Goal: Find contact information: Find contact information

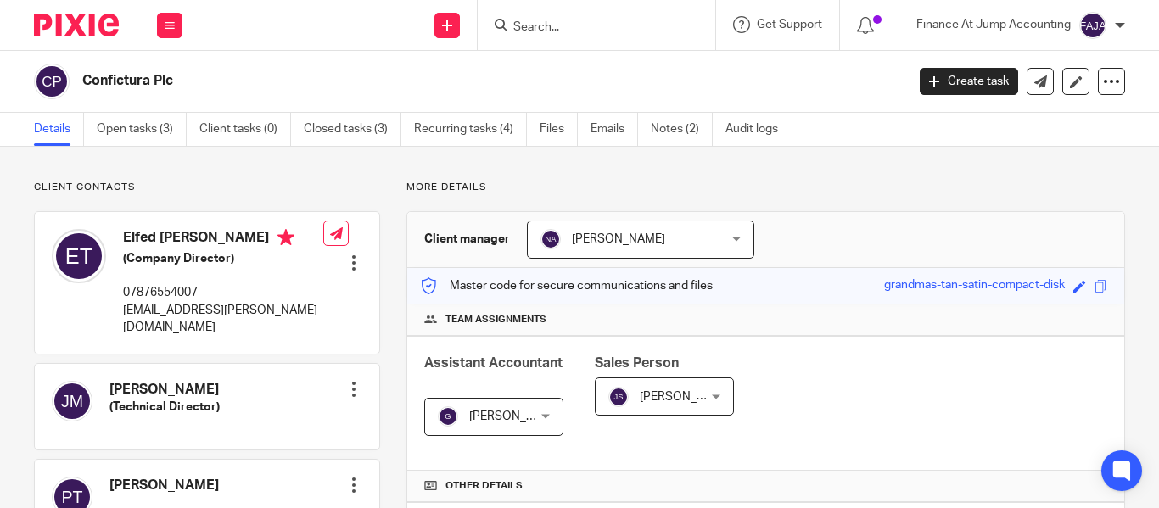
click at [492, 20] on div at bounding box center [597, 25] width 238 height 50
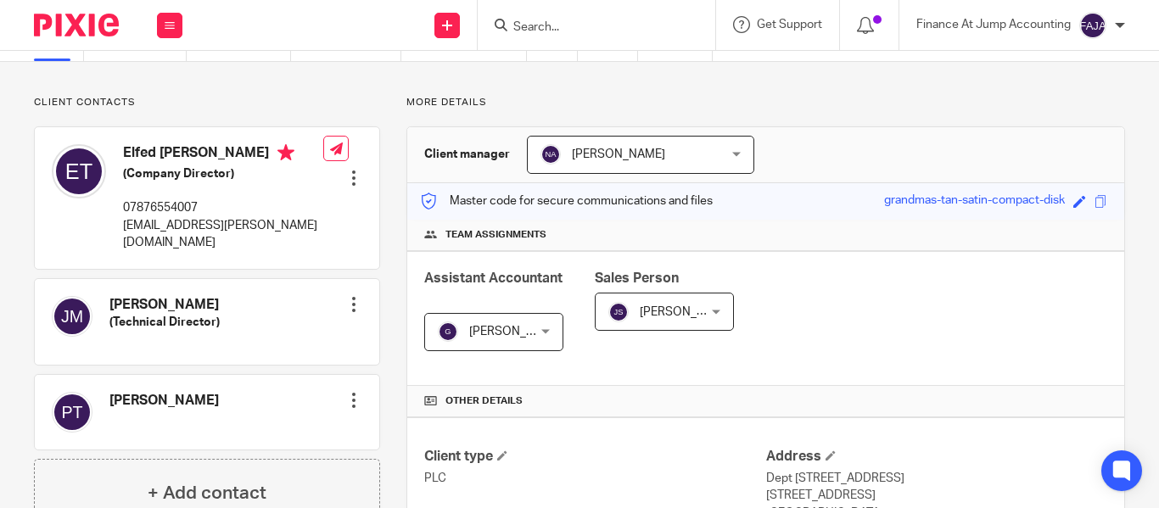
click at [536, 25] on input "Search" at bounding box center [588, 27] width 153 height 15
paste input "Earnr Ltd"
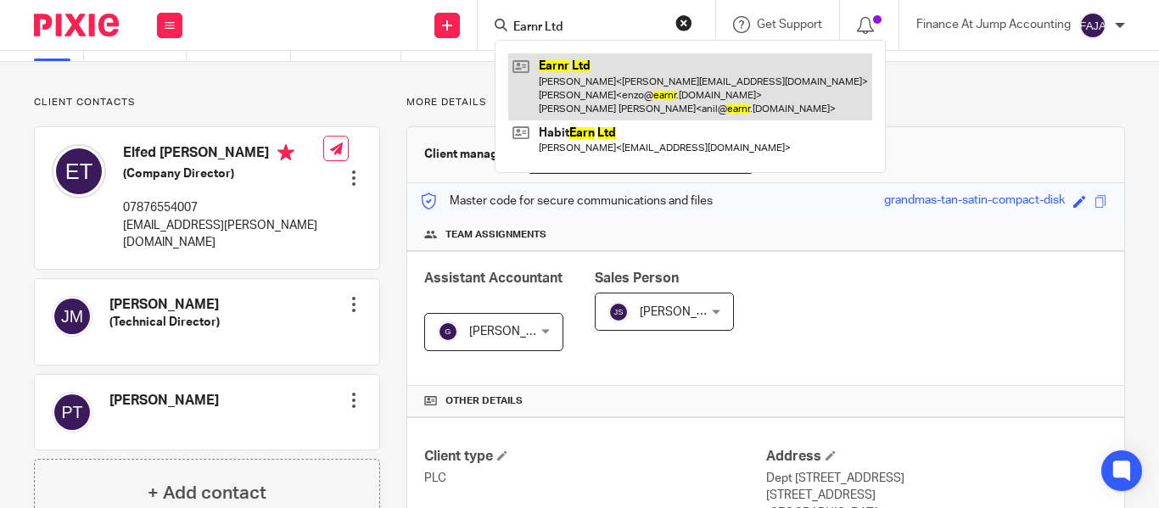
type input "Earnr Ltd"
click at [559, 72] on link at bounding box center [690, 86] width 364 height 67
click at [560, 72] on link at bounding box center [690, 86] width 364 height 67
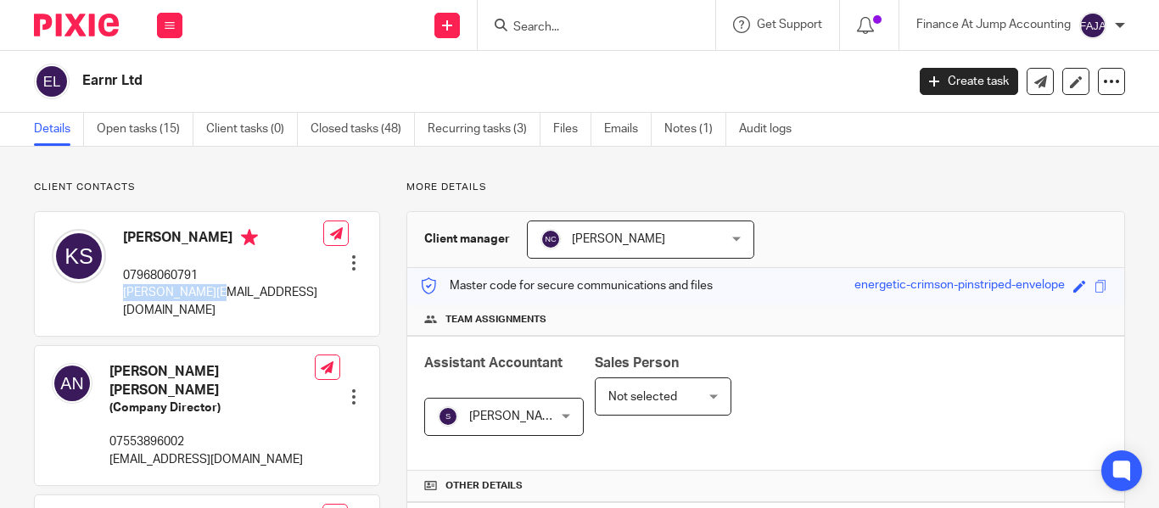
drag, startPoint x: 244, startPoint y: 289, endPoint x: 119, endPoint y: 289, distance: 124.8
click at [119, 289] on div "[PERSON_NAME] 07968060791 [PERSON_NAME][EMAIL_ADDRESS][DOMAIN_NAME] Edit contac…" at bounding box center [207, 274] width 345 height 124
copy p "kevin@untied.io"
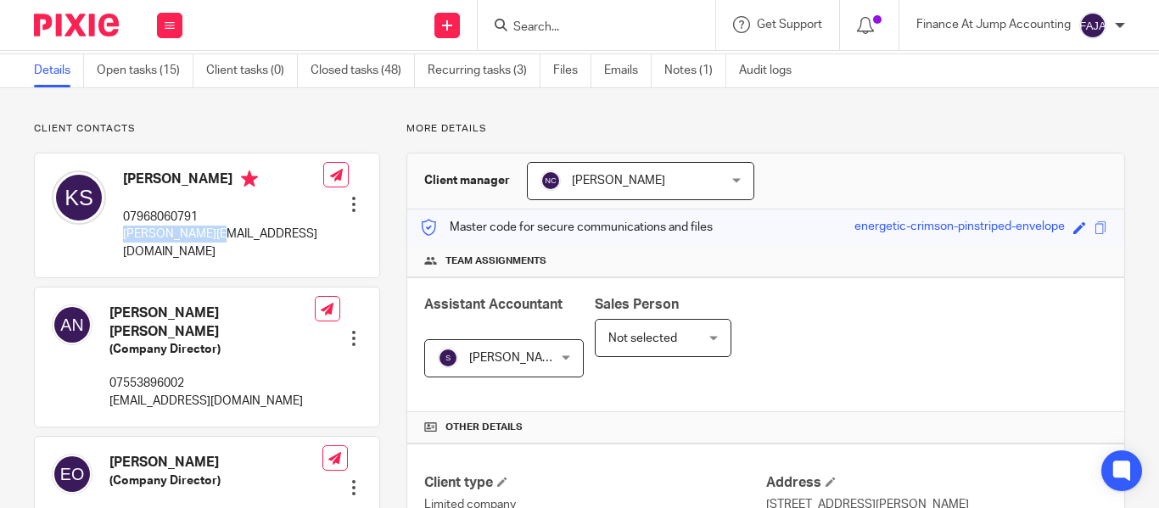
scroll to position [85, 0]
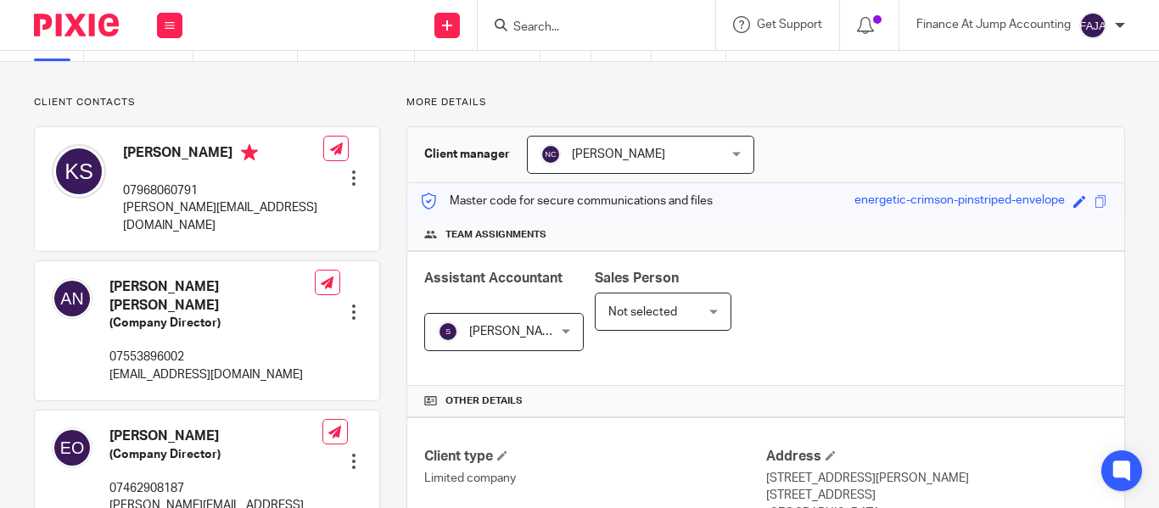
click at [234, 194] on div "Kevin Sefton 07968060791 kevin@untied.io Edit contact Create client from contac…" at bounding box center [207, 189] width 345 height 124
drag, startPoint x: 230, startPoint y: 210, endPoint x: 120, endPoint y: 210, distance: 110.3
click at [120, 210] on div "Kevin Sefton 07968060791 kevin@untied.io" at bounding box center [188, 189] width 272 height 107
copy p "[PERSON_NAME][EMAIL_ADDRESS][DOMAIN_NAME]"
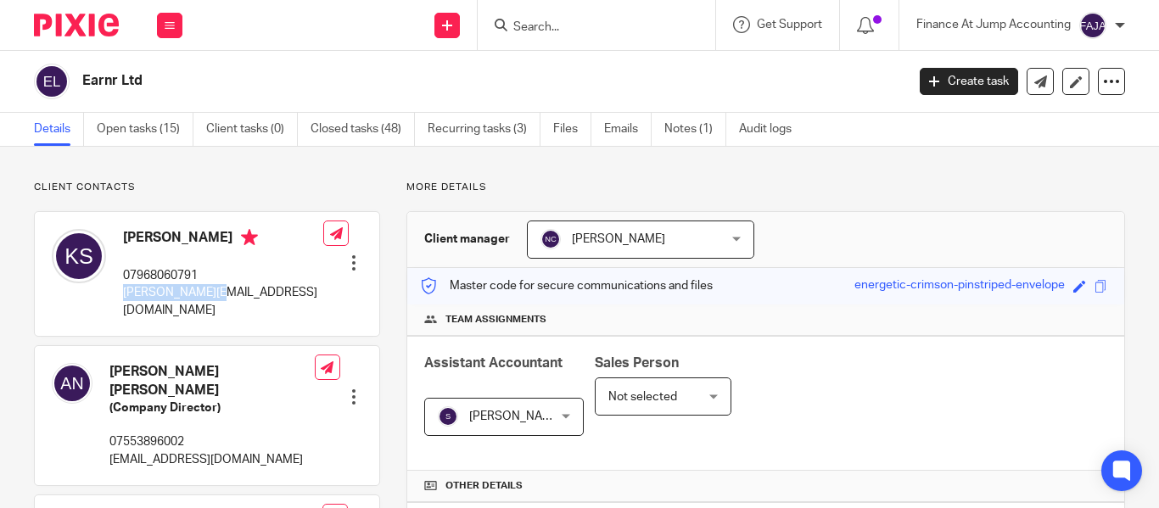
click at [528, 412] on span "[PERSON_NAME] K V" at bounding box center [526, 417] width 114 height 12
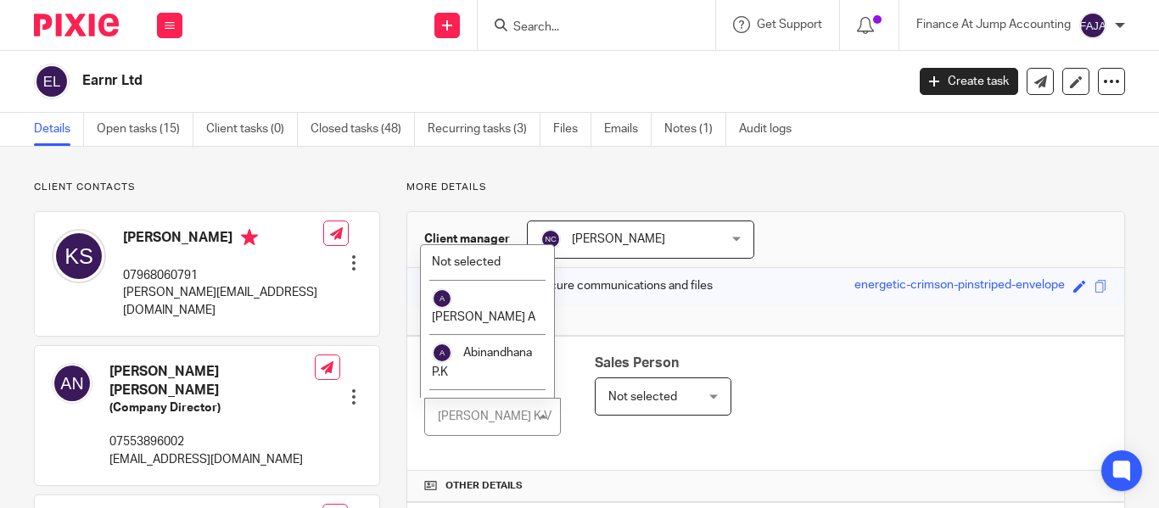
click at [735, 368] on div "Assistant Accountant Shobana K V Shobana K V Not selected Aashish A Abinandhana…" at bounding box center [765, 403] width 717 height 135
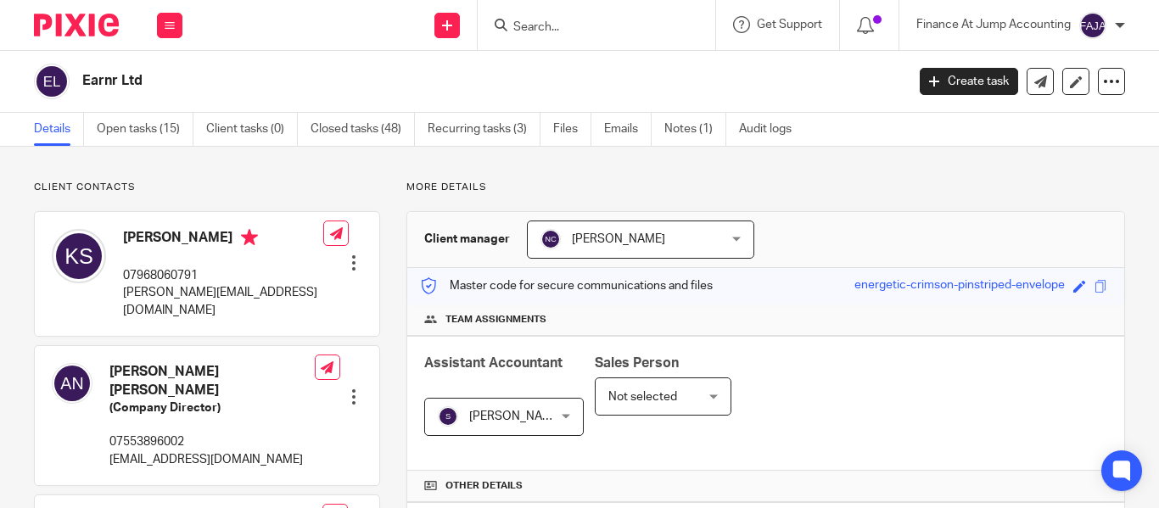
click at [541, 25] on input "Search" at bounding box center [588, 27] width 153 height 15
paste input "ACCURASOFT LTD"
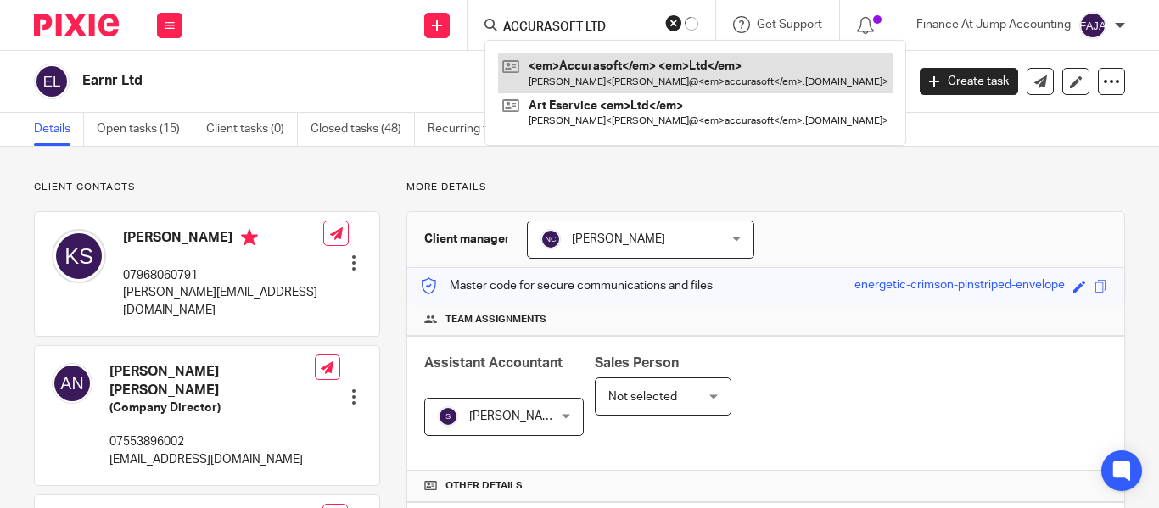
type input "ACCURASOFT LTD"
click at [577, 69] on link at bounding box center [695, 72] width 395 height 39
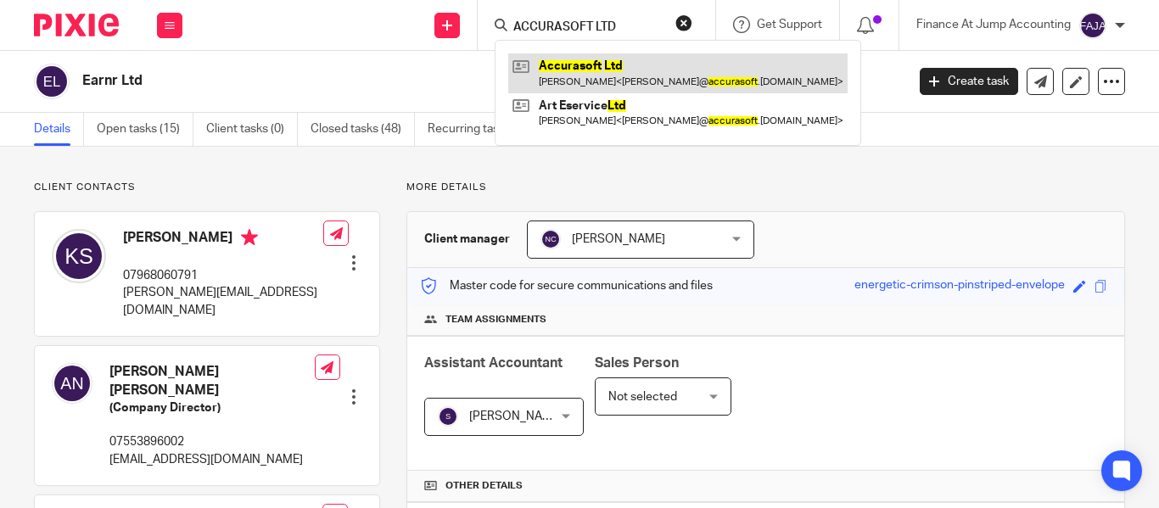
click at [577, 69] on link at bounding box center [678, 72] width 340 height 39
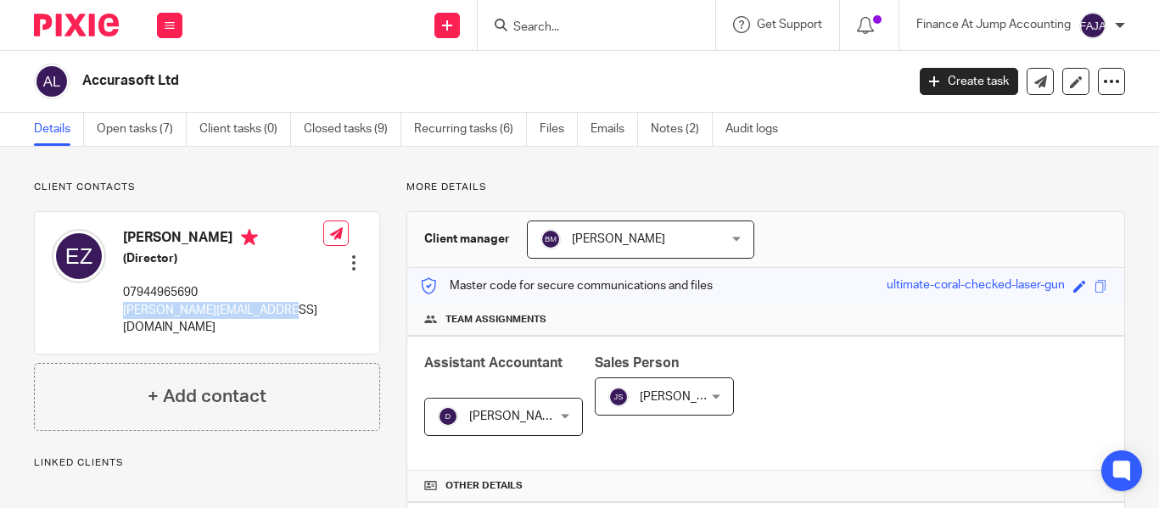
click at [123, 320] on div "Evgeny Zlotin (Director) 07944965690 e.zlotin@accurasoft.co.uk Edit contact Cre…" at bounding box center [207, 282] width 345 height 141
click at [521, 8] on div at bounding box center [597, 25] width 238 height 50
click at [530, 22] on input "Search" at bounding box center [588, 27] width 153 height 15
paste input "ARTIFICIAL INTELLIGENCE MONITORING GROUP LTD"
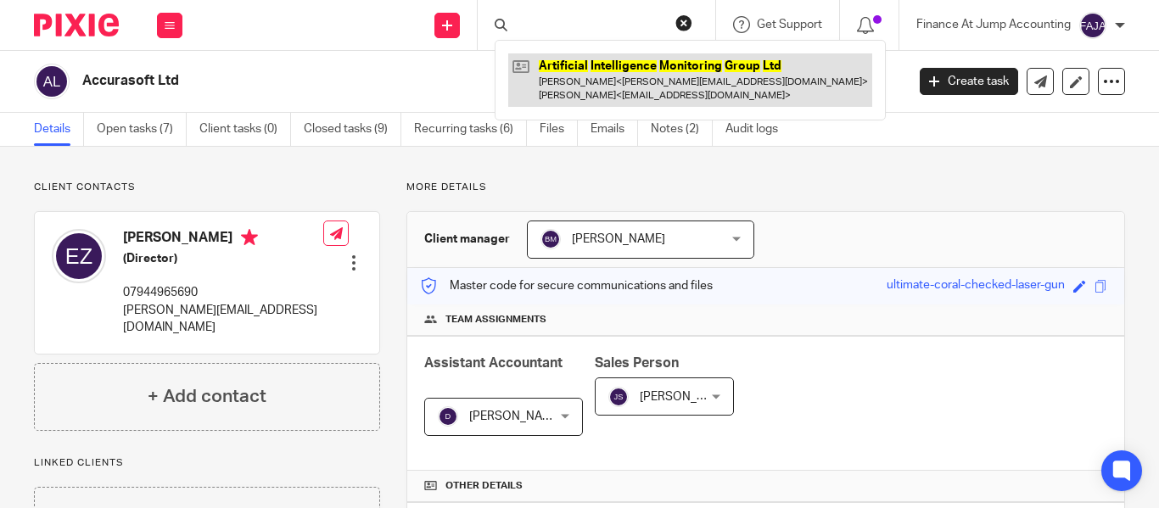
type input "ARTIFICIAL INTELLIGENCE MONITORING GROUP LTD"
click at [591, 69] on link at bounding box center [690, 79] width 364 height 53
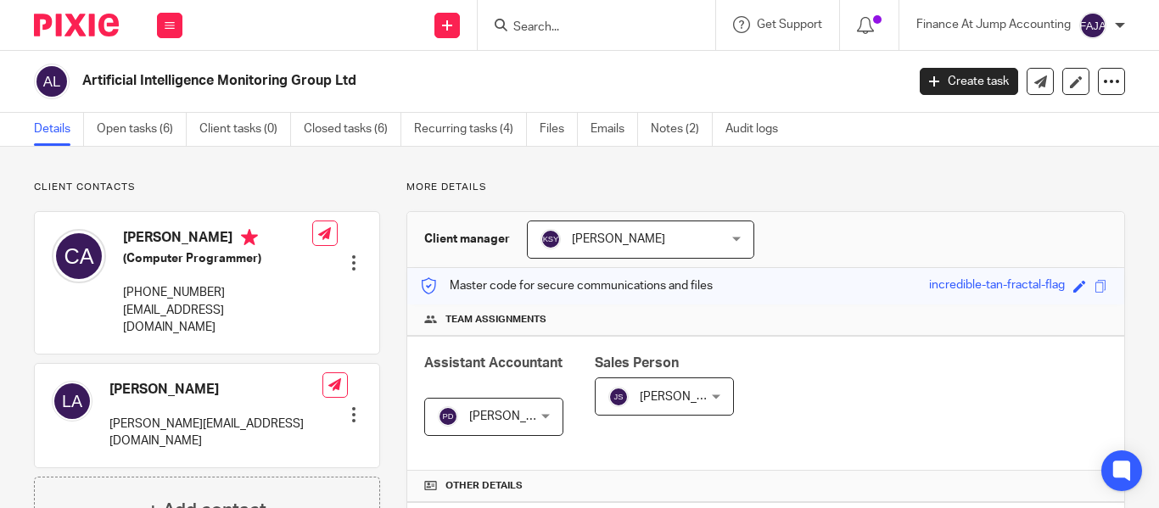
click at [538, 20] on input "Search" at bounding box center [588, 27] width 153 height 15
paste input "Hostelpass Ltd"
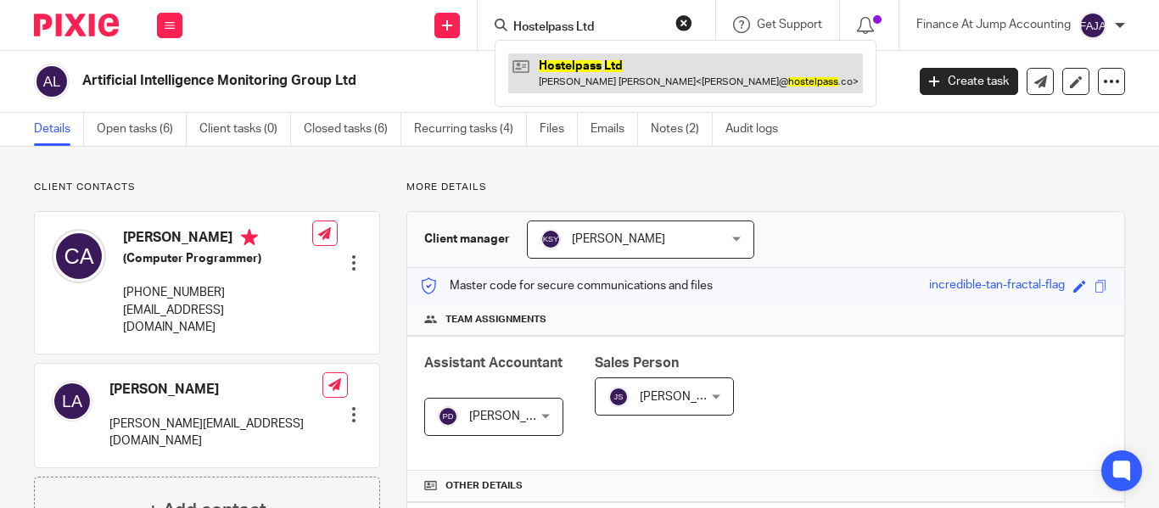
type input "Hostelpass Ltd"
click at [547, 75] on link at bounding box center [685, 72] width 355 height 39
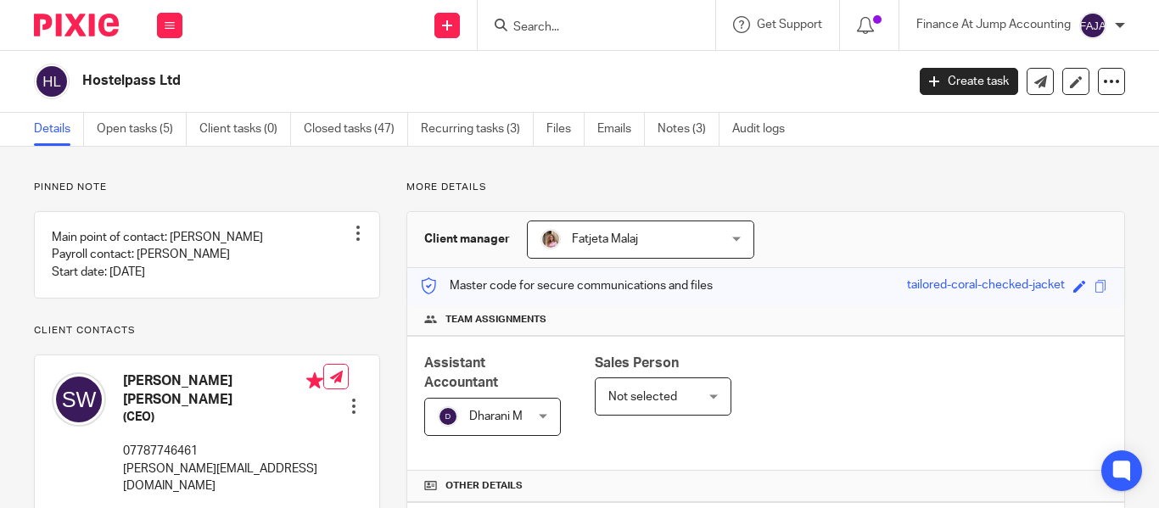
scroll to position [170, 0]
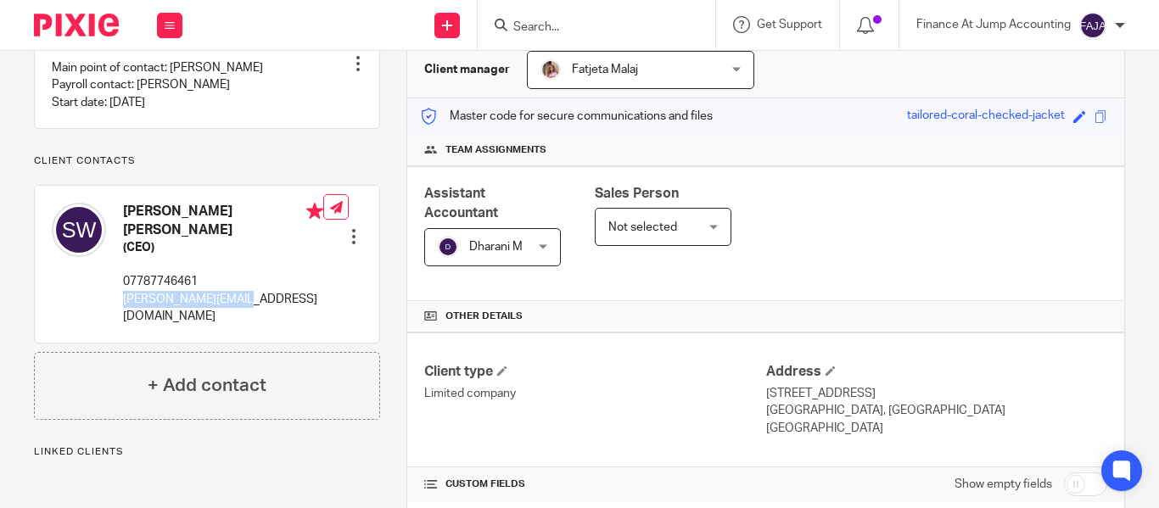
drag, startPoint x: 225, startPoint y: 301, endPoint x: 124, endPoint y: 311, distance: 101.4
click at [124, 311] on div "Sarah Ann Weingust (CEO) 07787746461 sarah@hostelpass.co" at bounding box center [188, 263] width 272 height 139
copy p "sarah@hostelpass.co"
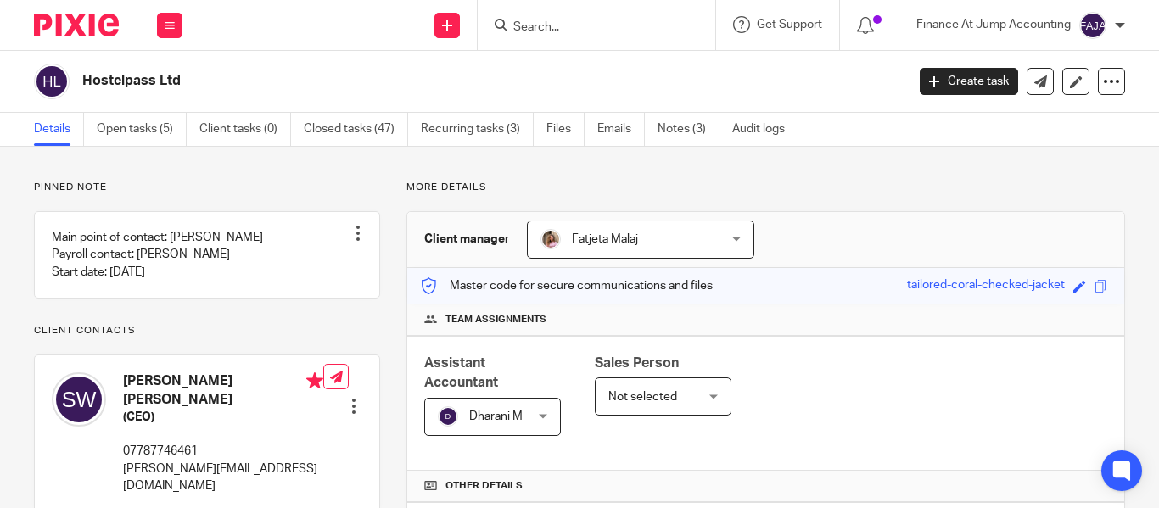
click at [131, 67] on div "Hostelpass Ltd" at bounding box center [464, 82] width 861 height 36
click at [137, 81] on h2 "Hostelpass Ltd" at bounding box center [407, 81] width 650 height 18
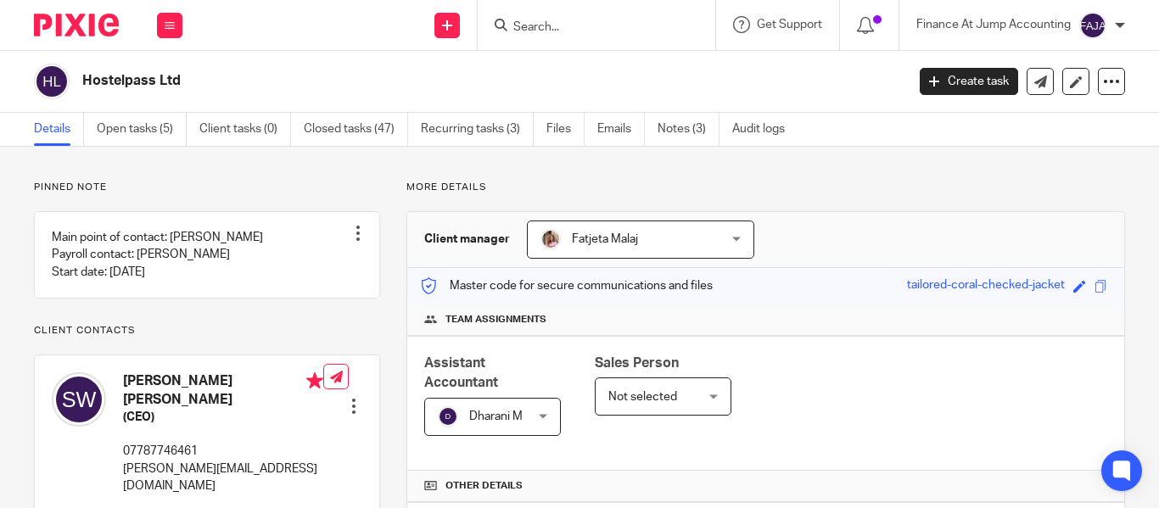
click at [519, 25] on input "Search" at bounding box center [588, 27] width 153 height 15
paste input "Teamsportz Group Ltd"
type input "Teamsportz Group Ltd"
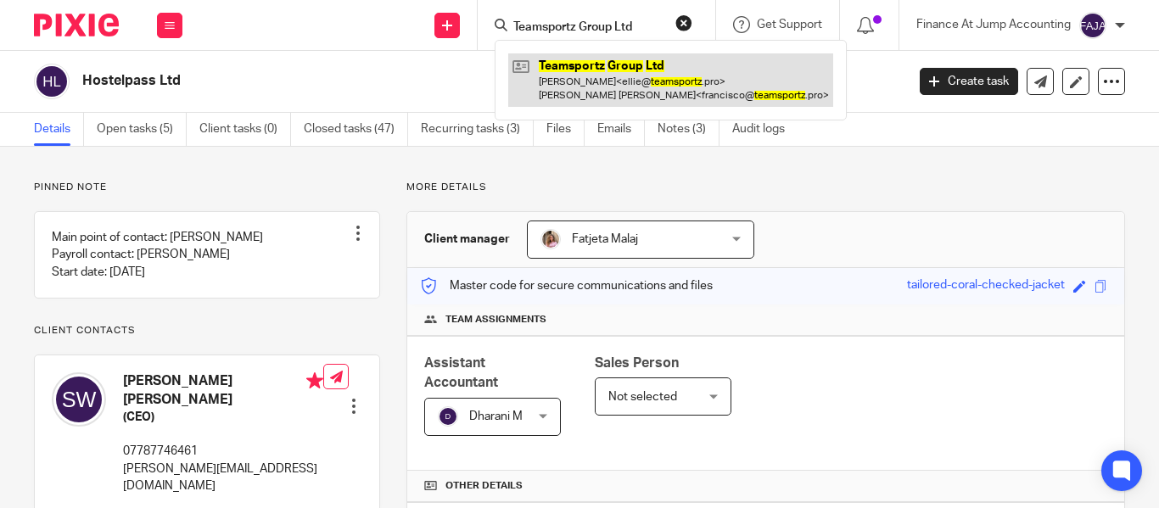
click at [604, 68] on link at bounding box center [670, 79] width 325 height 53
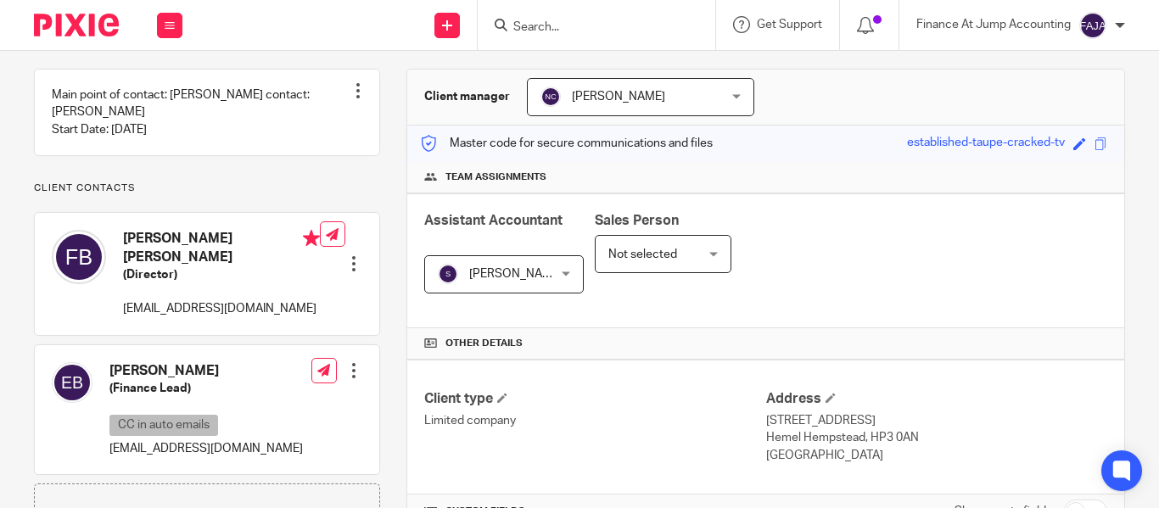
scroll to position [170, 0]
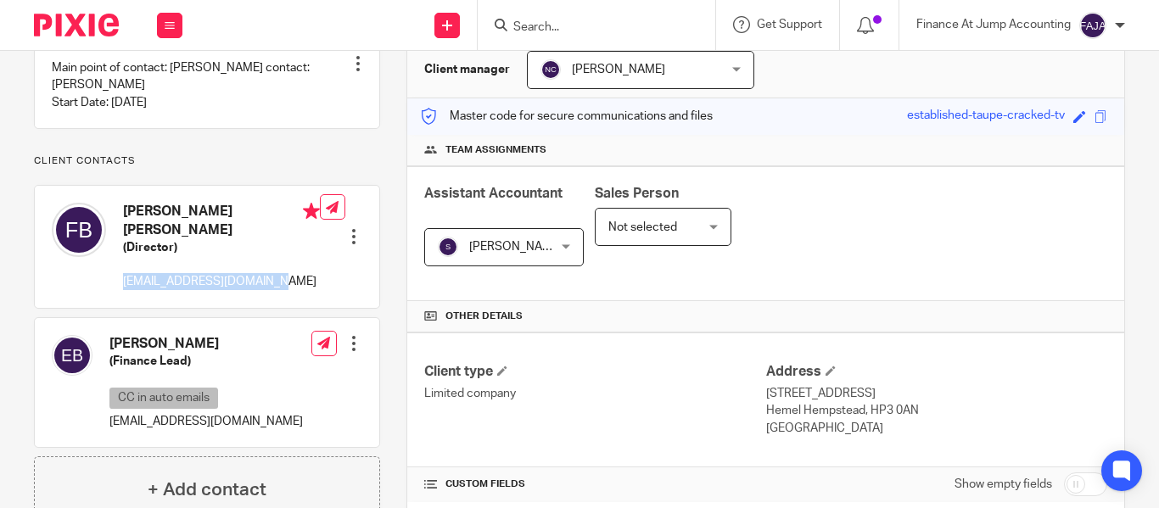
drag, startPoint x: 278, startPoint y: 290, endPoint x: 125, endPoint y: 295, distance: 153.7
click at [125, 290] on p "[EMAIL_ADDRESS][DOMAIN_NAME]" at bounding box center [221, 281] width 197 height 17
copy p "[EMAIL_ADDRESS][DOMAIN_NAME]"
click at [541, 18] on form at bounding box center [602, 24] width 181 height 21
click at [542, 18] on form at bounding box center [602, 24] width 181 height 21
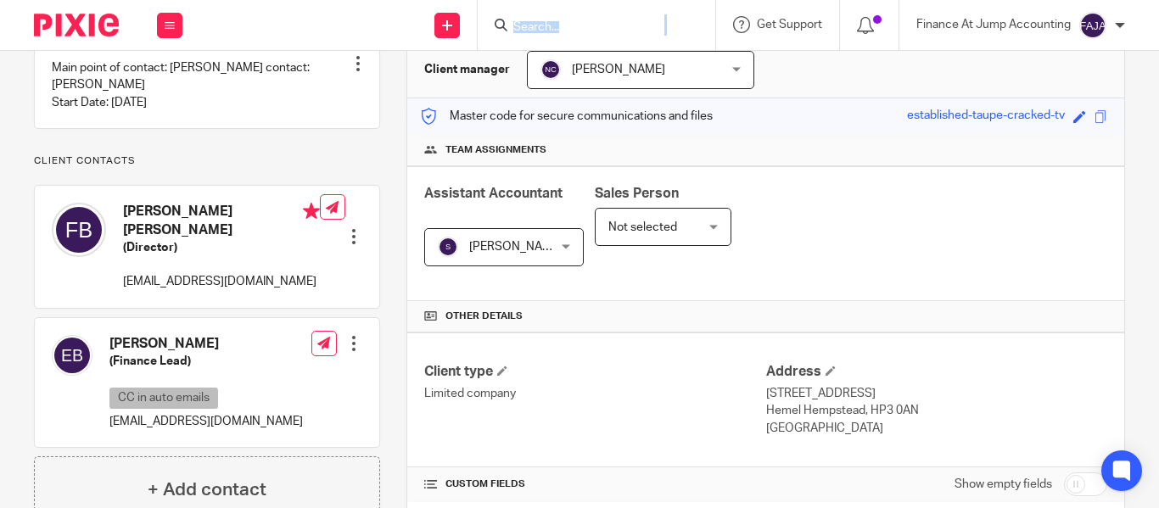
click at [542, 18] on form at bounding box center [602, 24] width 181 height 21
click at [544, 20] on input "Search" at bounding box center [588, 27] width 153 height 15
click at [545, 20] on input "Search" at bounding box center [588, 27] width 153 height 15
paste input "Keep It Techiie Limited"
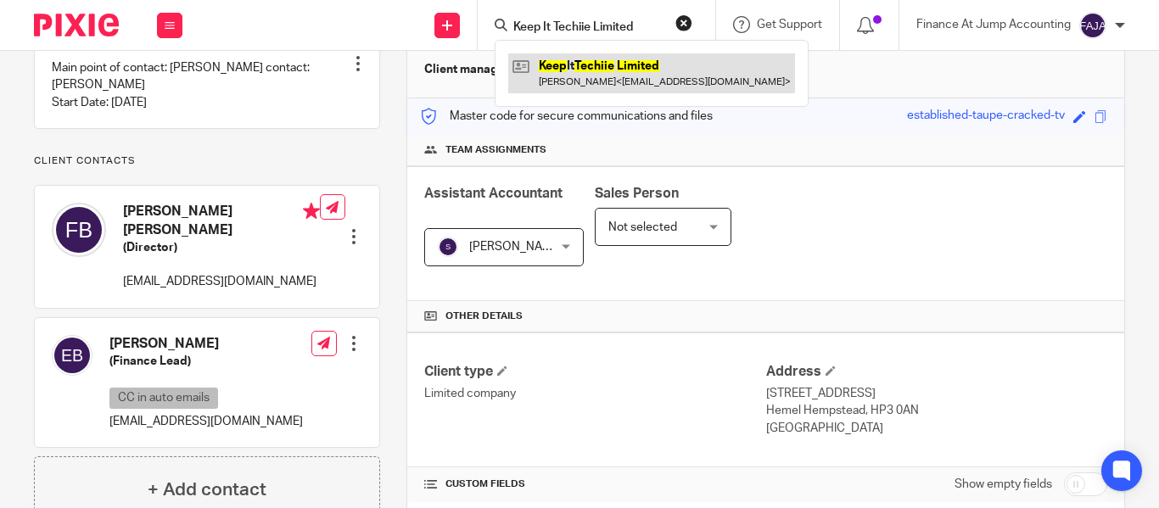
type input "Keep It Techiie Limited"
click at [572, 78] on link at bounding box center [651, 72] width 287 height 39
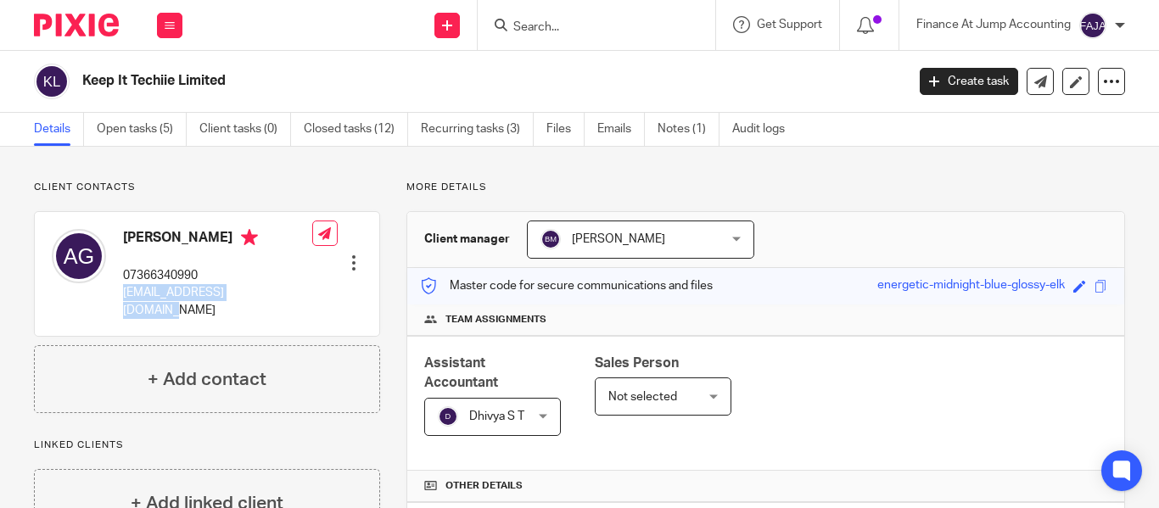
drag, startPoint x: 268, startPoint y: 292, endPoint x: 121, endPoint y: 294, distance: 146.8
click at [121, 294] on div "Arron Grey 07366340990 keepittechiie@gmail.com Edit contact Create client from …" at bounding box center [207, 274] width 345 height 124
copy p "keepittechiie@gmail.com"
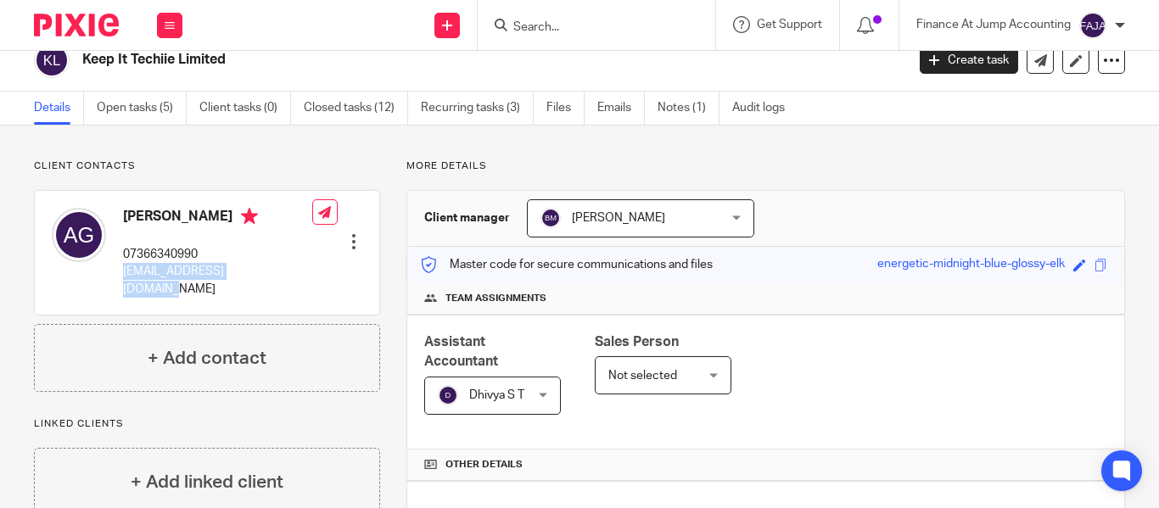
scroll to position [85, 0]
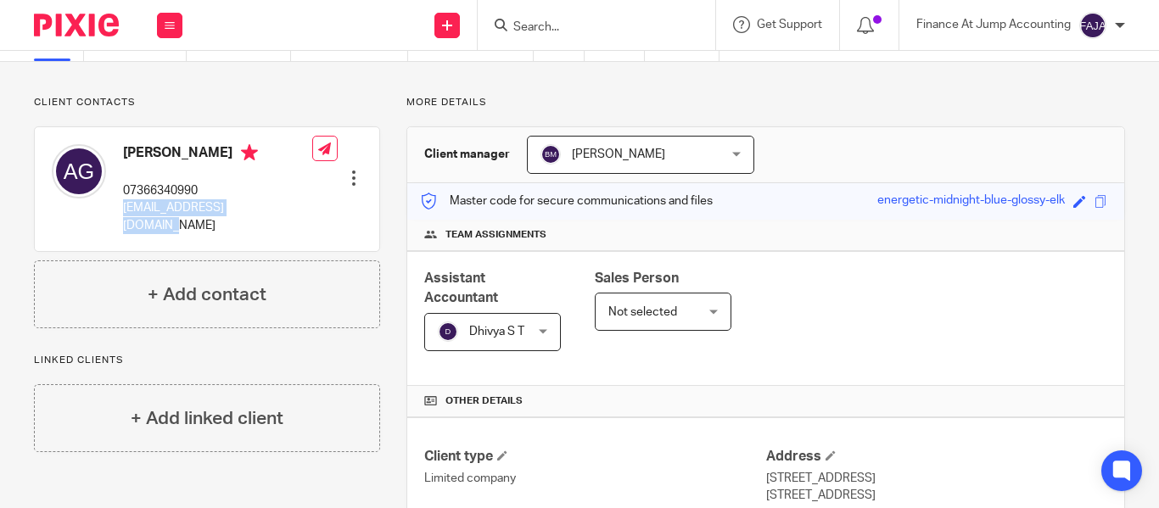
drag, startPoint x: 125, startPoint y: 150, endPoint x: 157, endPoint y: 151, distance: 32.3
click at [157, 151] on h4 "Arron Grey" at bounding box center [217, 154] width 189 height 21
copy h4 "Arron"
click at [517, 22] on input "Search" at bounding box center [588, 27] width 153 height 15
paste input "Cebiso"
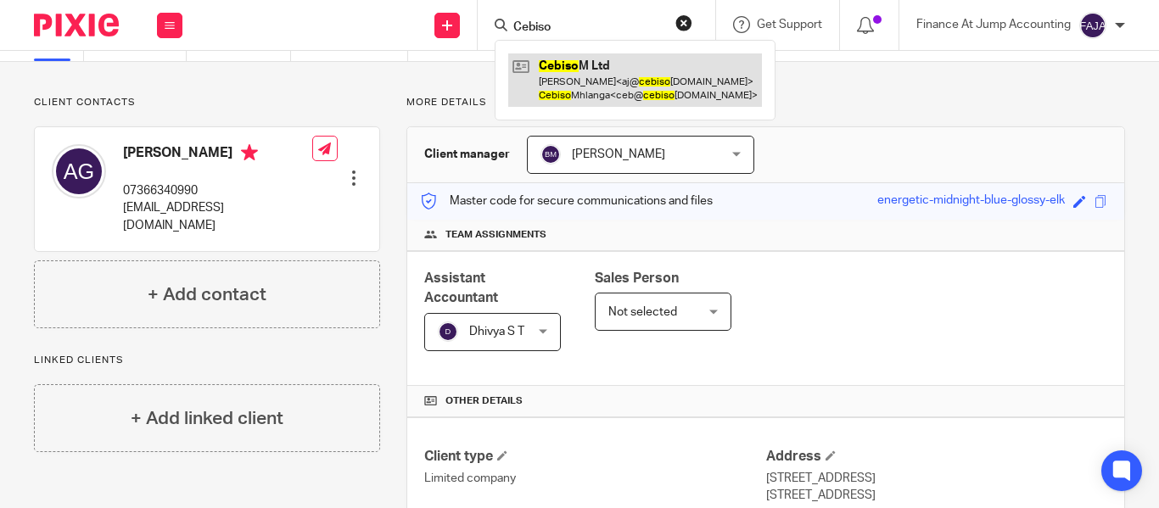
type input "Cebiso"
click at [596, 85] on link at bounding box center [635, 79] width 254 height 53
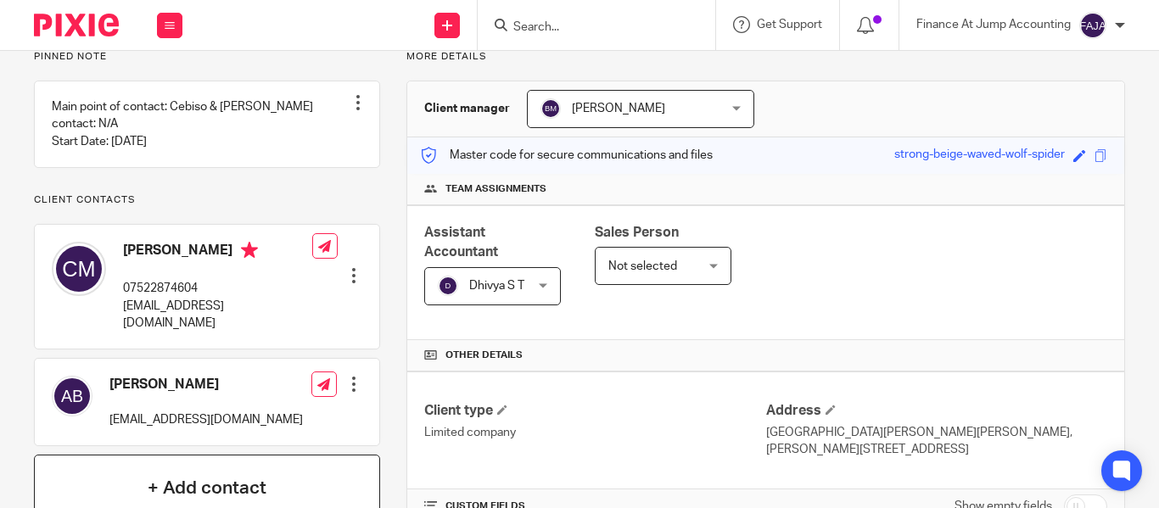
scroll to position [255, 0]
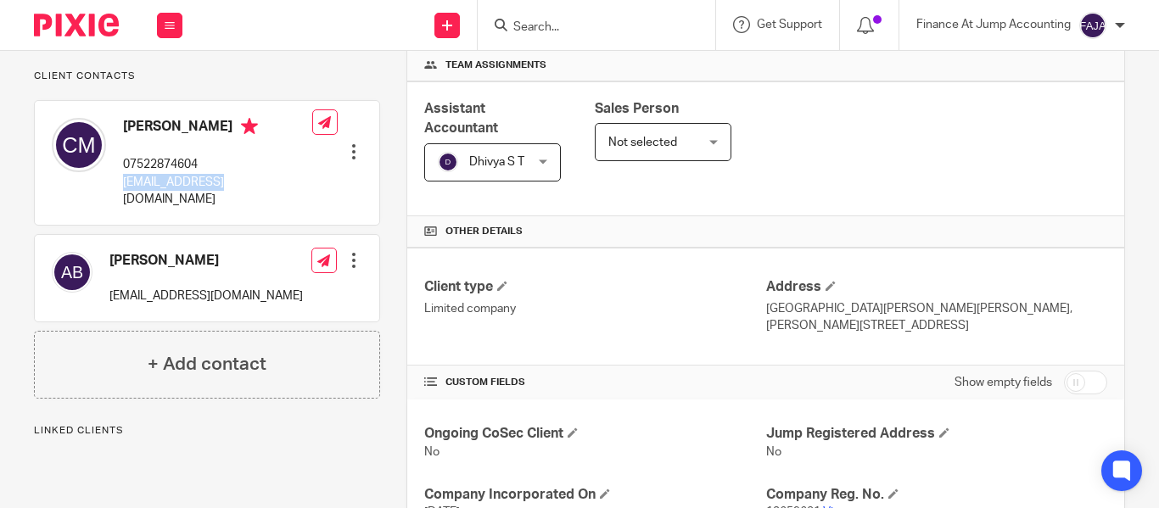
drag, startPoint x: 225, startPoint y: 199, endPoint x: 119, endPoint y: 195, distance: 106.1
click at [119, 195] on div "Cebiso Mhlanga 07522874604 ceb@cebisom.com" at bounding box center [182, 162] width 261 height 107
copy p "ceb@cebisom.com"
click at [531, 20] on input "Search" at bounding box center [588, 27] width 153 height 15
paste input "Bndle Ltd"
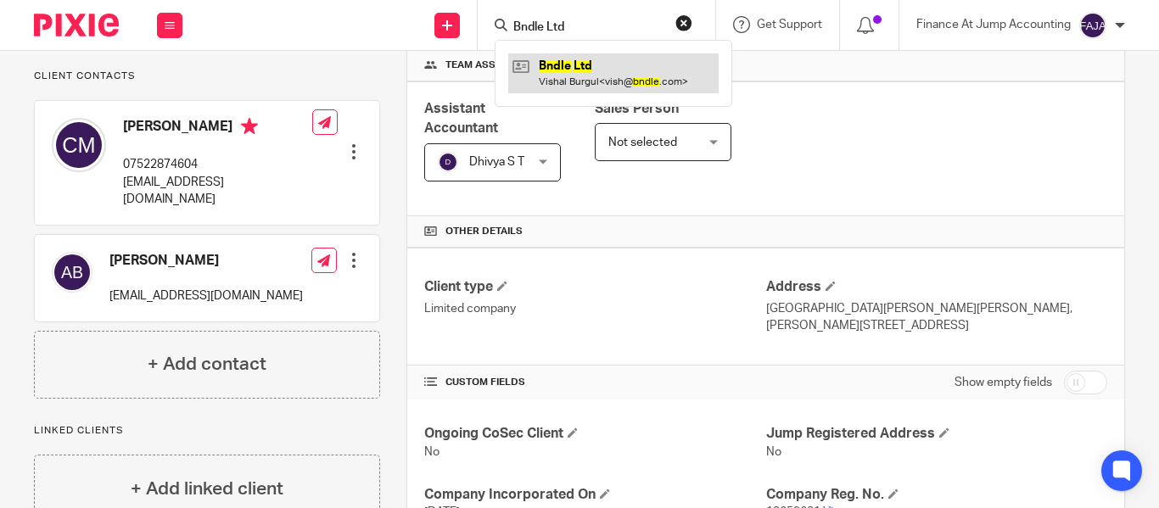
type input "Bndle Ltd"
click at [564, 81] on link at bounding box center [613, 72] width 210 height 39
